Goal: Transaction & Acquisition: Purchase product/service

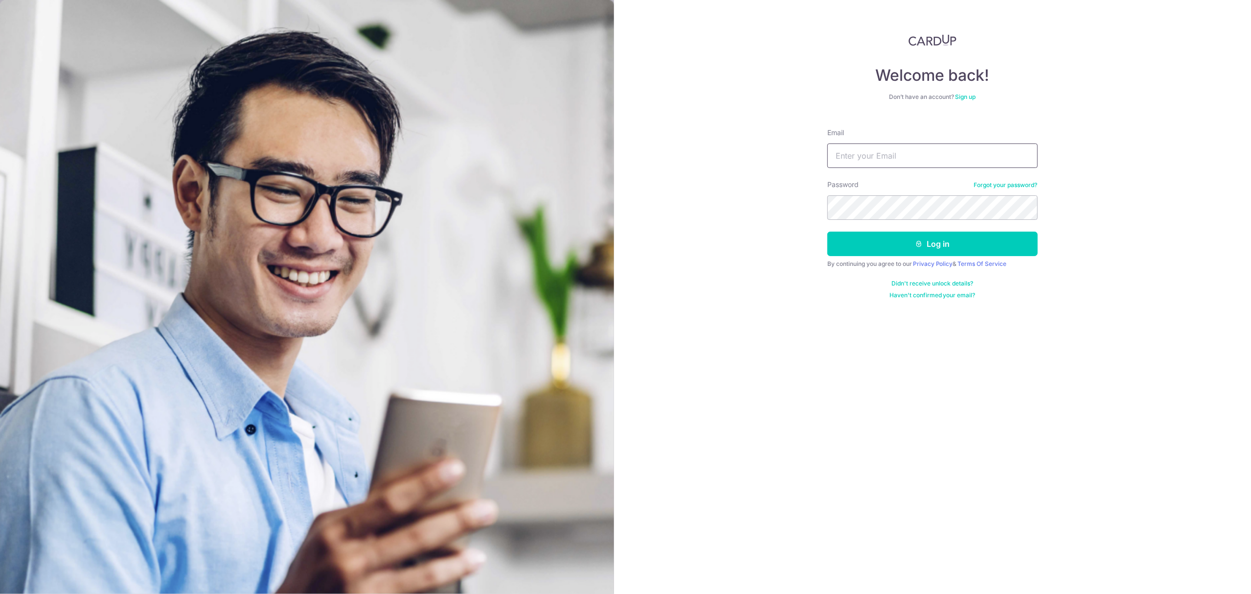
type input "[EMAIL_ADDRESS][DOMAIN_NAME]"
click at [956, 255] on button "Log in" at bounding box center [933, 244] width 210 height 24
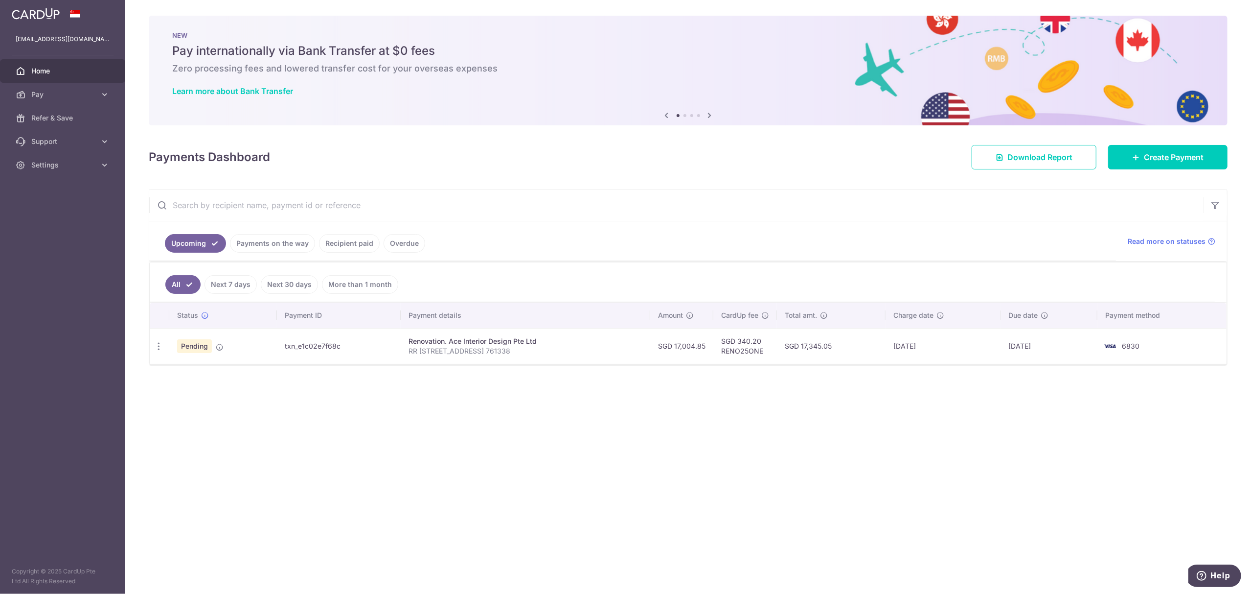
drag, startPoint x: 699, startPoint y: 202, endPoint x: 953, endPoint y: 440, distance: 348.7
click at [953, 440] on div "× Pause Schedule Pause all future payments in this series Pause just this one p…" at bounding box center [688, 297] width 1126 height 594
drag, startPoint x: 737, startPoint y: 344, endPoint x: 768, endPoint y: 357, distance: 34.2
click at [768, 357] on td "SGD 340.20 RENO25ONE" at bounding box center [746, 346] width 64 height 36
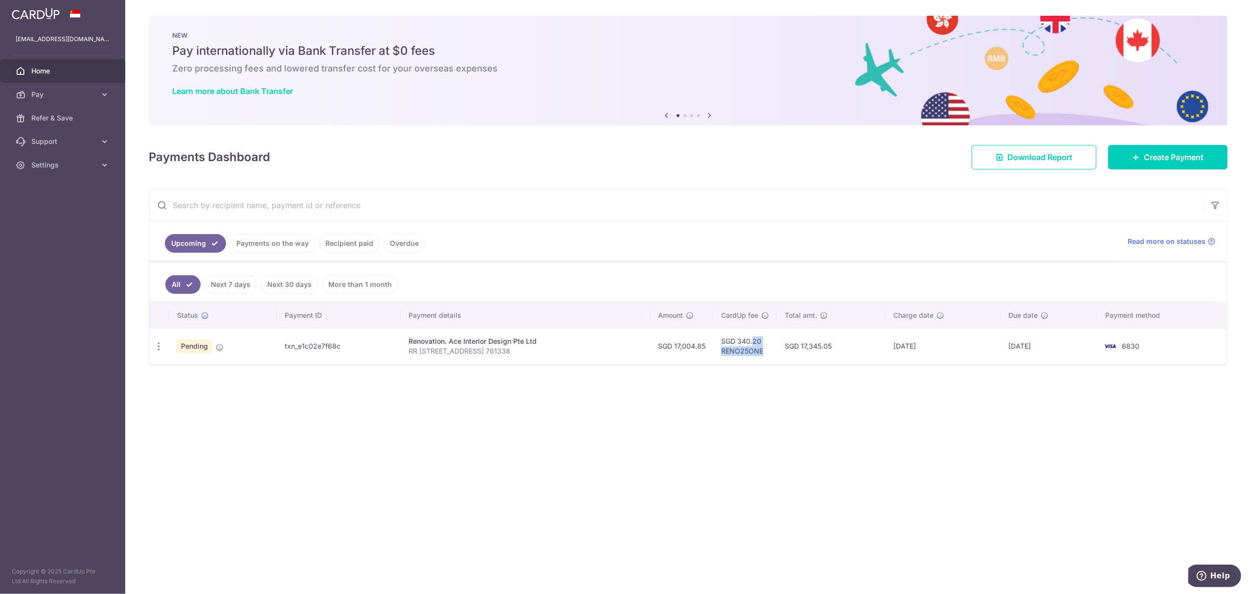
click at [768, 357] on td "SGD 340.20 RENO25ONE" at bounding box center [746, 346] width 64 height 36
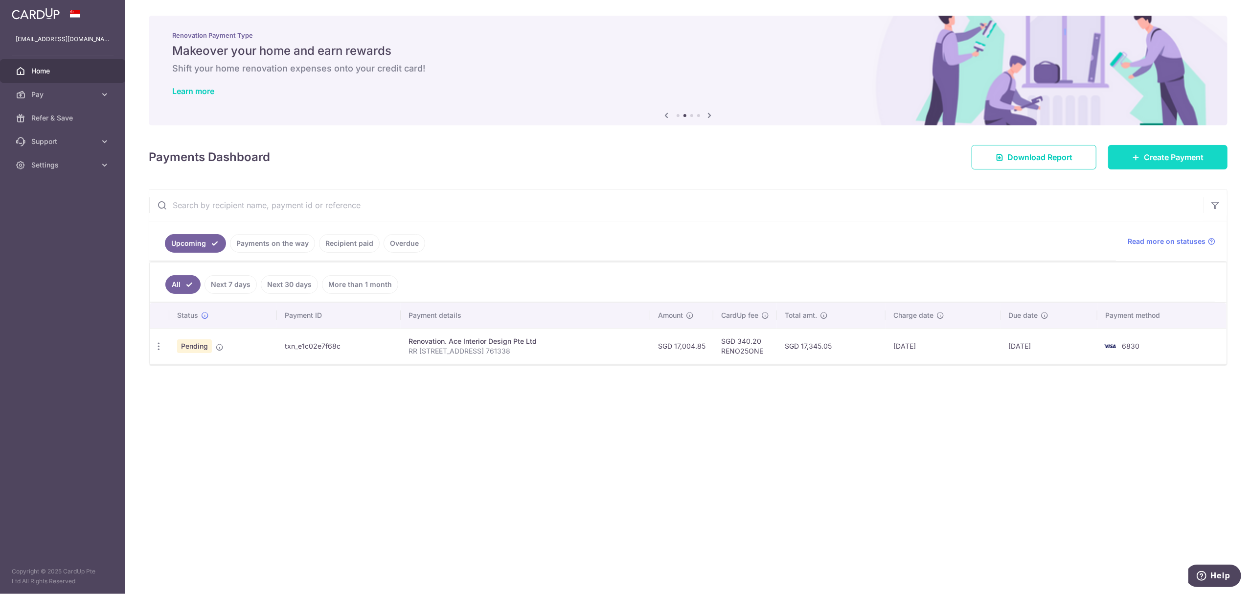
click at [1132, 162] on link "Create Payment" at bounding box center [1168, 157] width 119 height 24
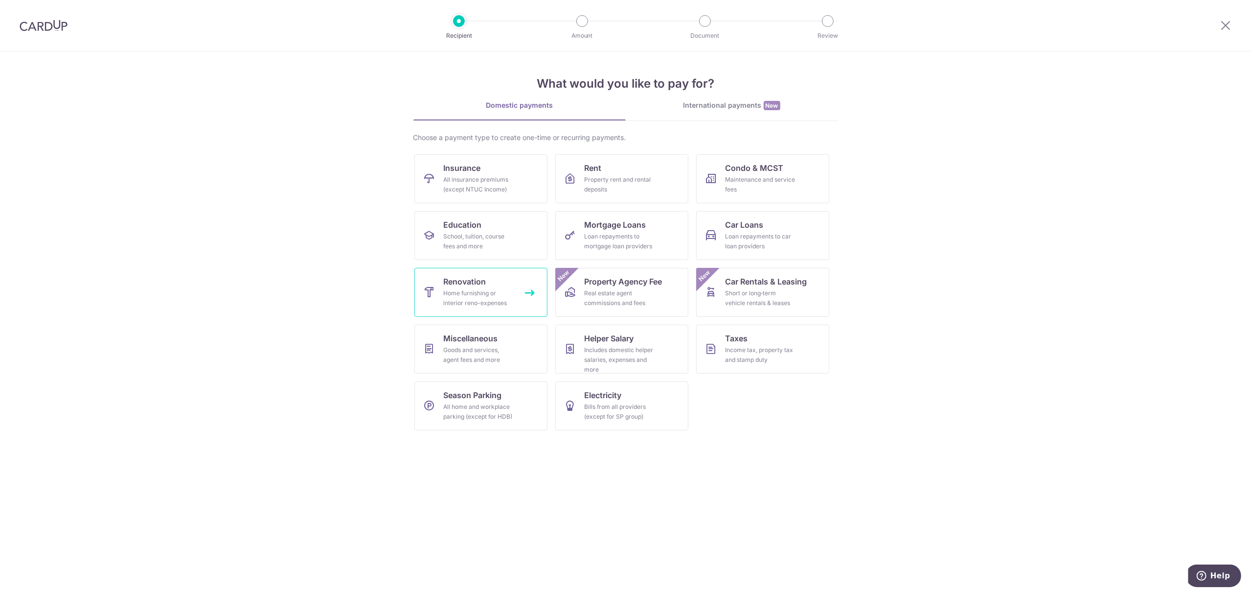
click at [447, 282] on span "Renovation" at bounding box center [465, 282] width 43 height 12
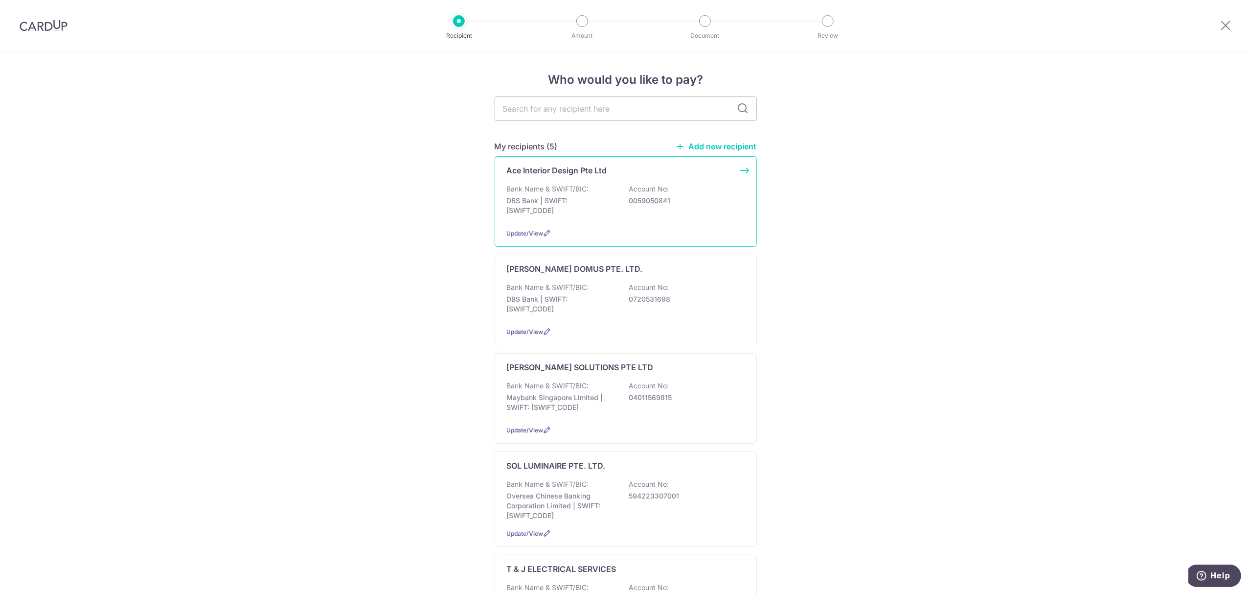
click at [595, 189] on div "Bank Name & SWIFT/BIC: DBS Bank | SWIFT: DBSSSGSGXXX Account No: 0059050841" at bounding box center [626, 202] width 238 height 36
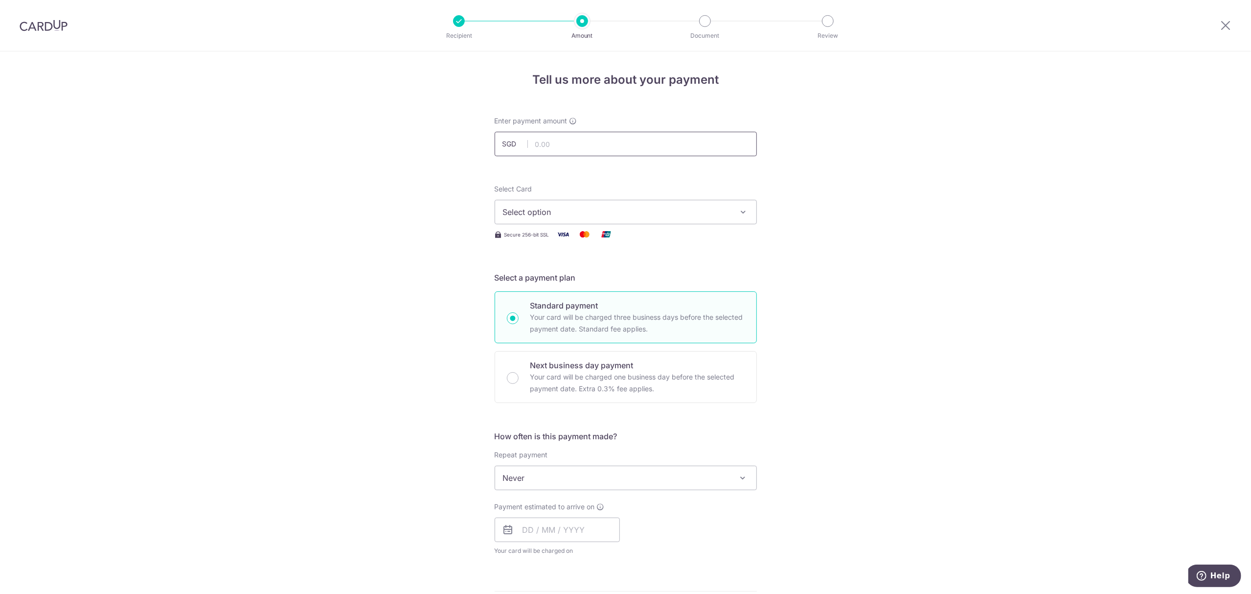
click at [558, 151] on input "text" at bounding box center [626, 144] width 262 height 24
type input "16,500.00"
click at [585, 208] on span "Select option" at bounding box center [617, 212] width 228 height 12
click at [568, 277] on span "**** 6830" at bounding box center [626, 282] width 246 height 12
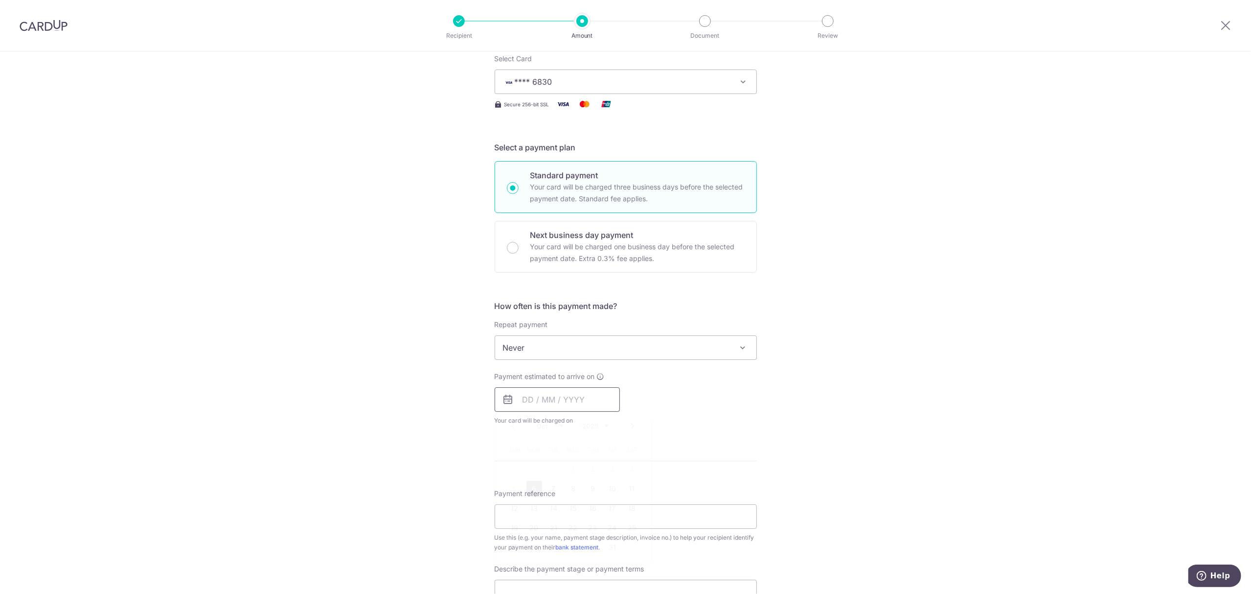
click at [548, 392] on input "text" at bounding box center [557, 399] width 125 height 24
click at [614, 496] on link "10" at bounding box center [613, 489] width 16 height 16
type input "10/10/2025"
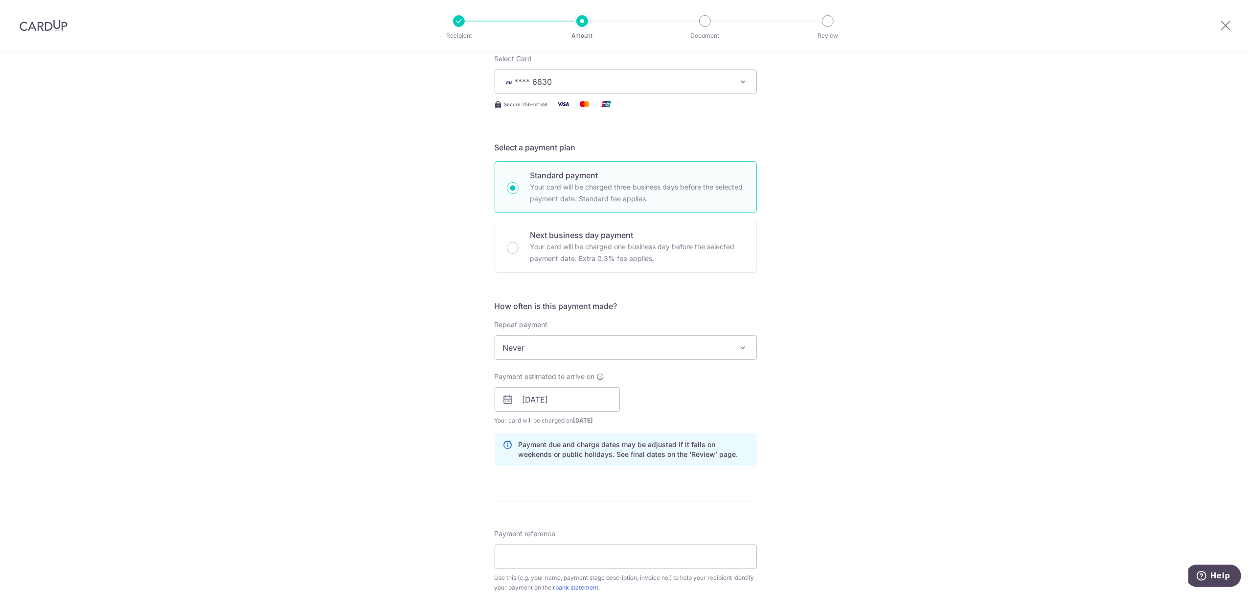
scroll to position [392, 0]
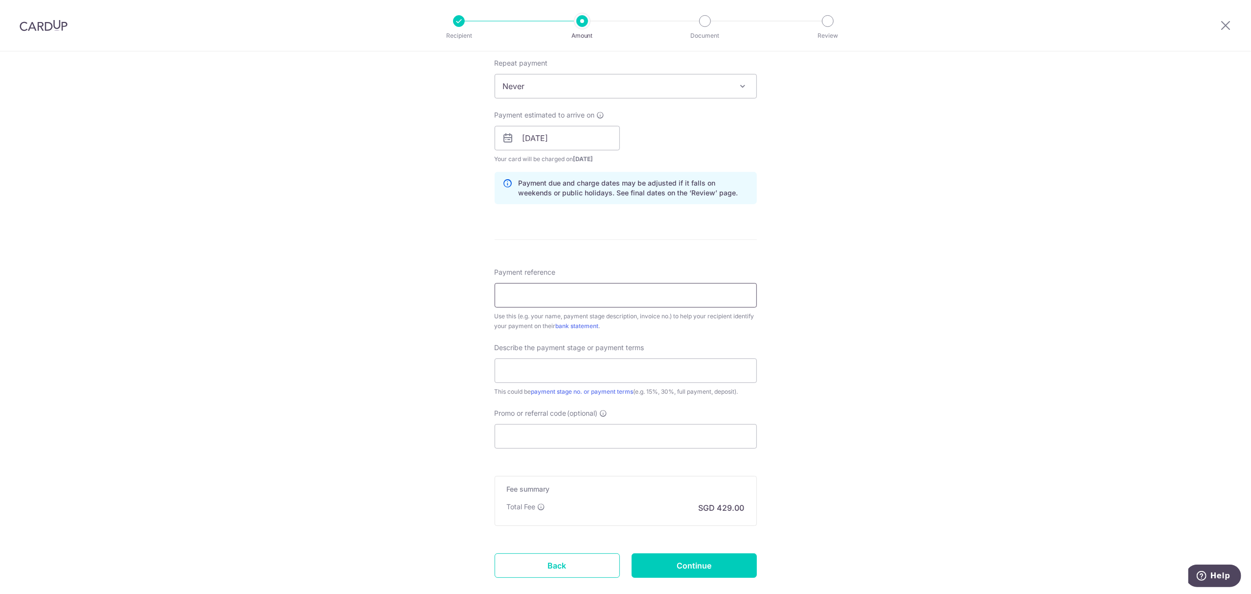
click at [554, 295] on input "Payment reference" at bounding box center [626, 295] width 262 height 24
type input "RR [STREET_ADDRESS] 761338"
click at [551, 391] on link "payment stage no. or payment terms" at bounding box center [583, 391] width 102 height 7
click at [623, 386] on div "Describe the payment stage or payment terms This could be payment stage no. or …" at bounding box center [626, 370] width 262 height 54
click at [618, 377] on input "text" at bounding box center [626, 370] width 262 height 24
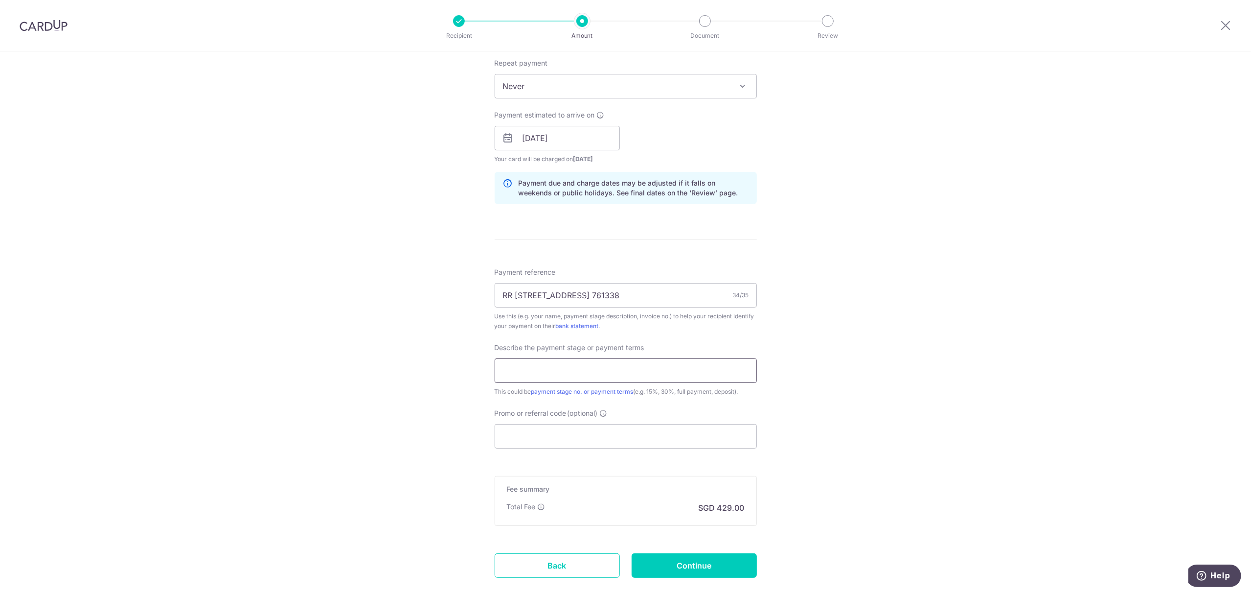
type input "7th Payment 2ND Split 50%"
click at [595, 432] on input "Promo or referral code (optional)" at bounding box center [626, 436] width 262 height 24
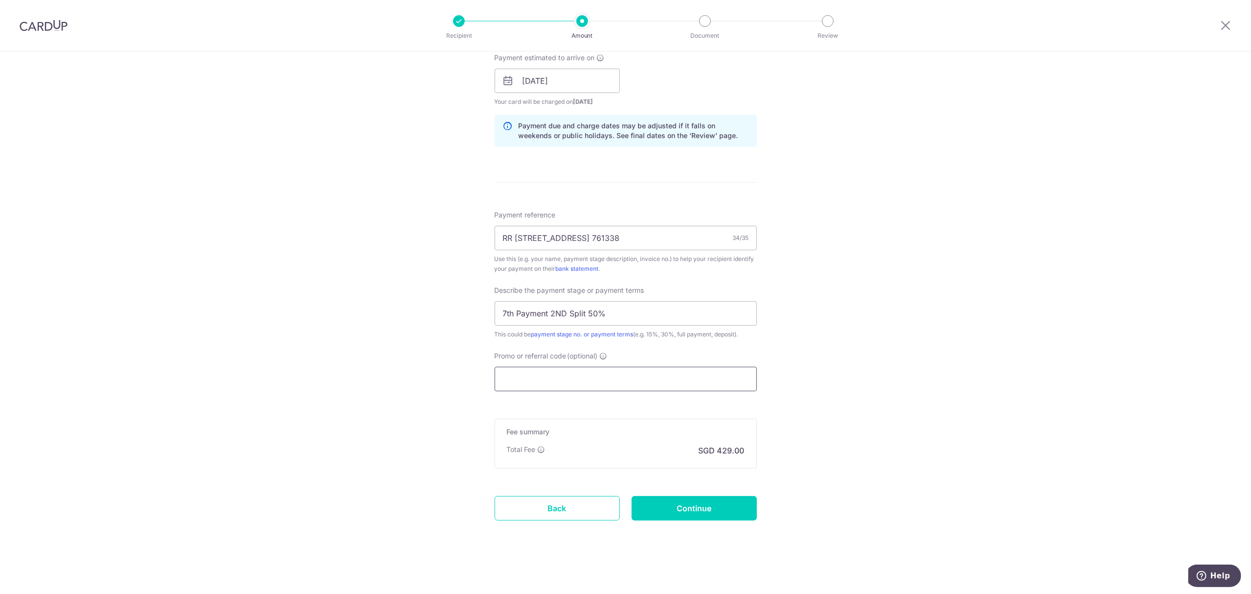
click at [570, 372] on input "Promo or referral code (optional)" at bounding box center [626, 379] width 262 height 24
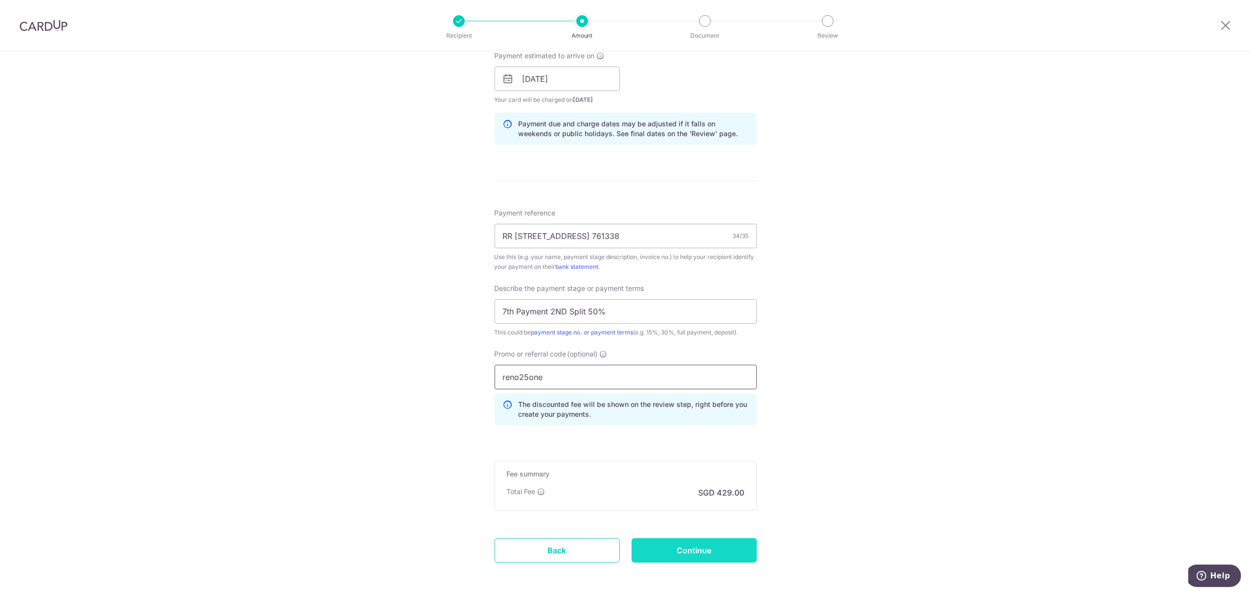
type input "reno25one"
drag, startPoint x: 677, startPoint y: 547, endPoint x: 680, endPoint y: 541, distance: 5.9
click at [678, 547] on input "Continue" at bounding box center [694, 550] width 125 height 24
